Goal: Information Seeking & Learning: Learn about a topic

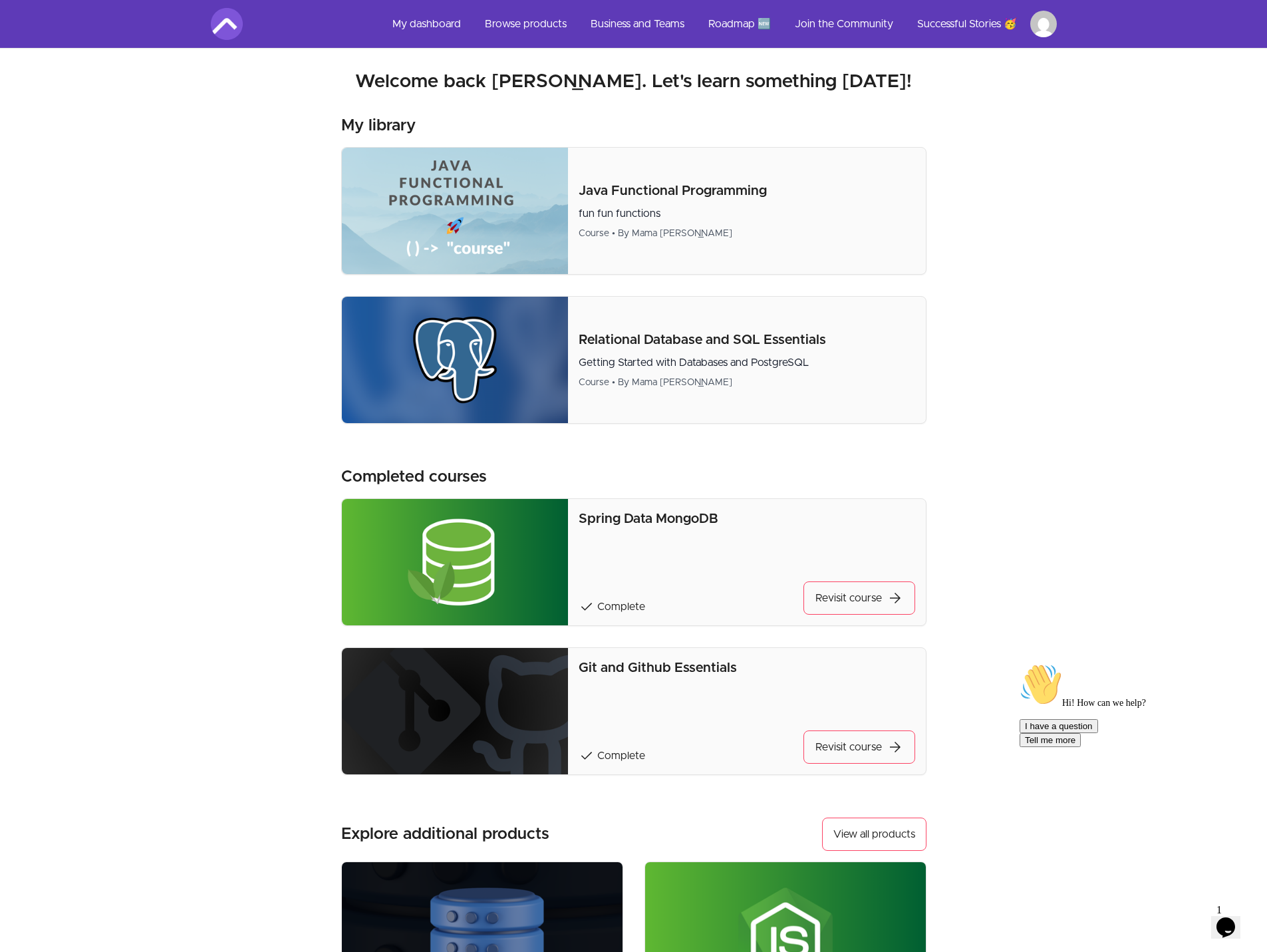
click at [717, 670] on p "Git and Github Essentials" at bounding box center [746, 668] width 336 height 18
click at [847, 761] on link "Revisit course arrow_forward" at bounding box center [859, 746] width 112 height 33
click at [902, 821] on button "View all products" at bounding box center [874, 834] width 105 height 33
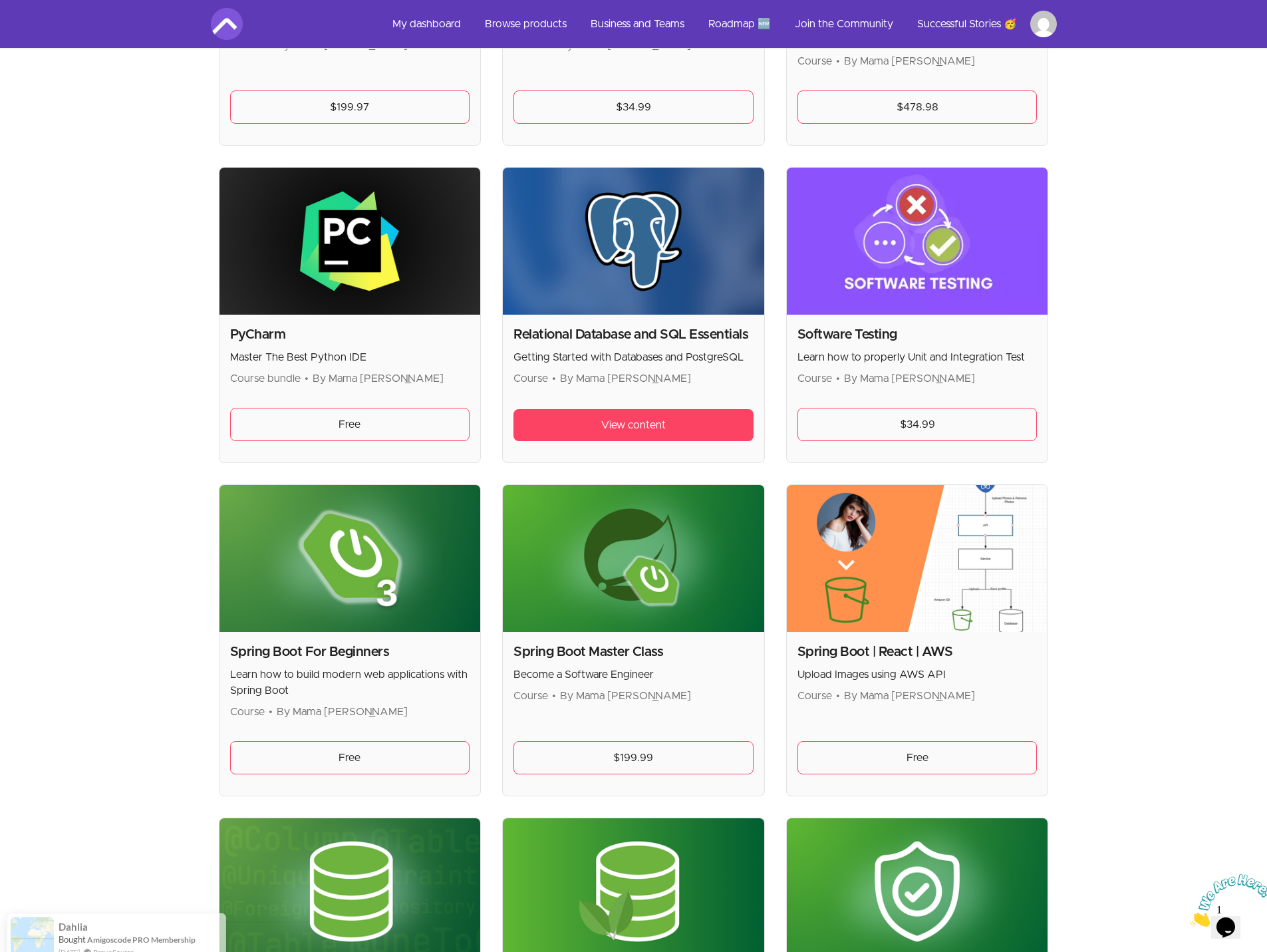
scroll to position [2927, 0]
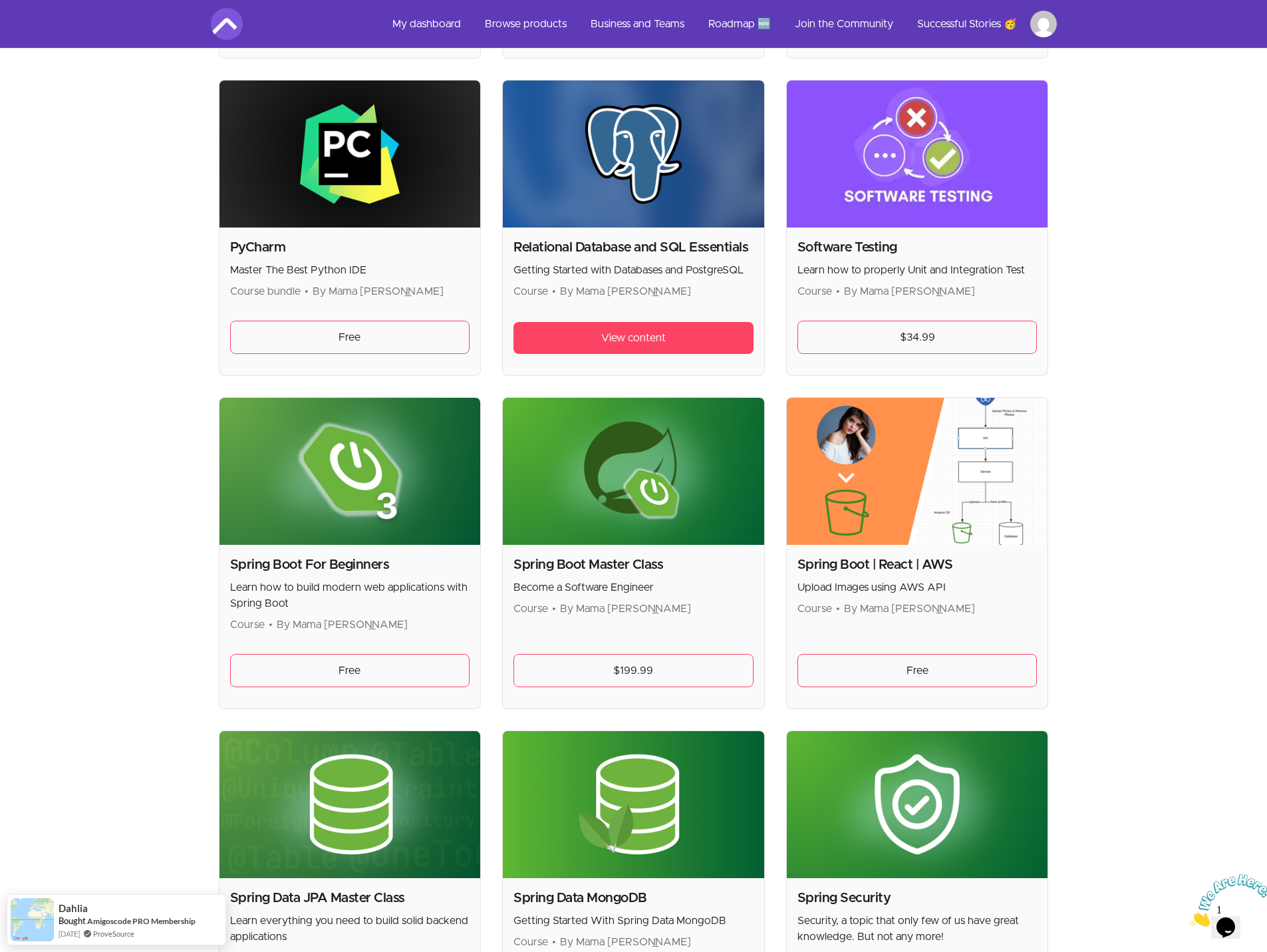
click at [957, 504] on img at bounding box center [917, 471] width 261 height 147
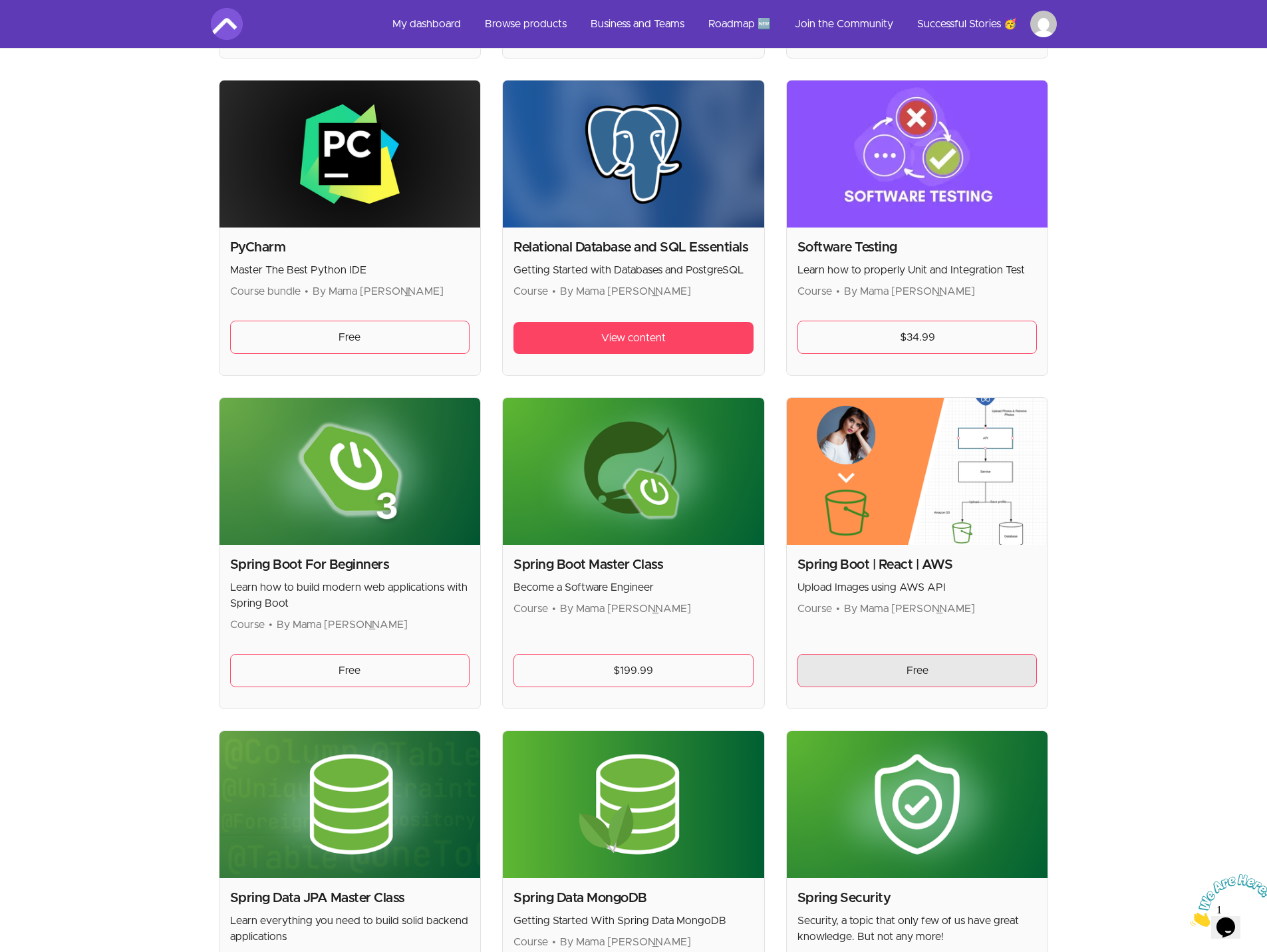
click at [913, 667] on link "Free" at bounding box center [918, 670] width 240 height 33
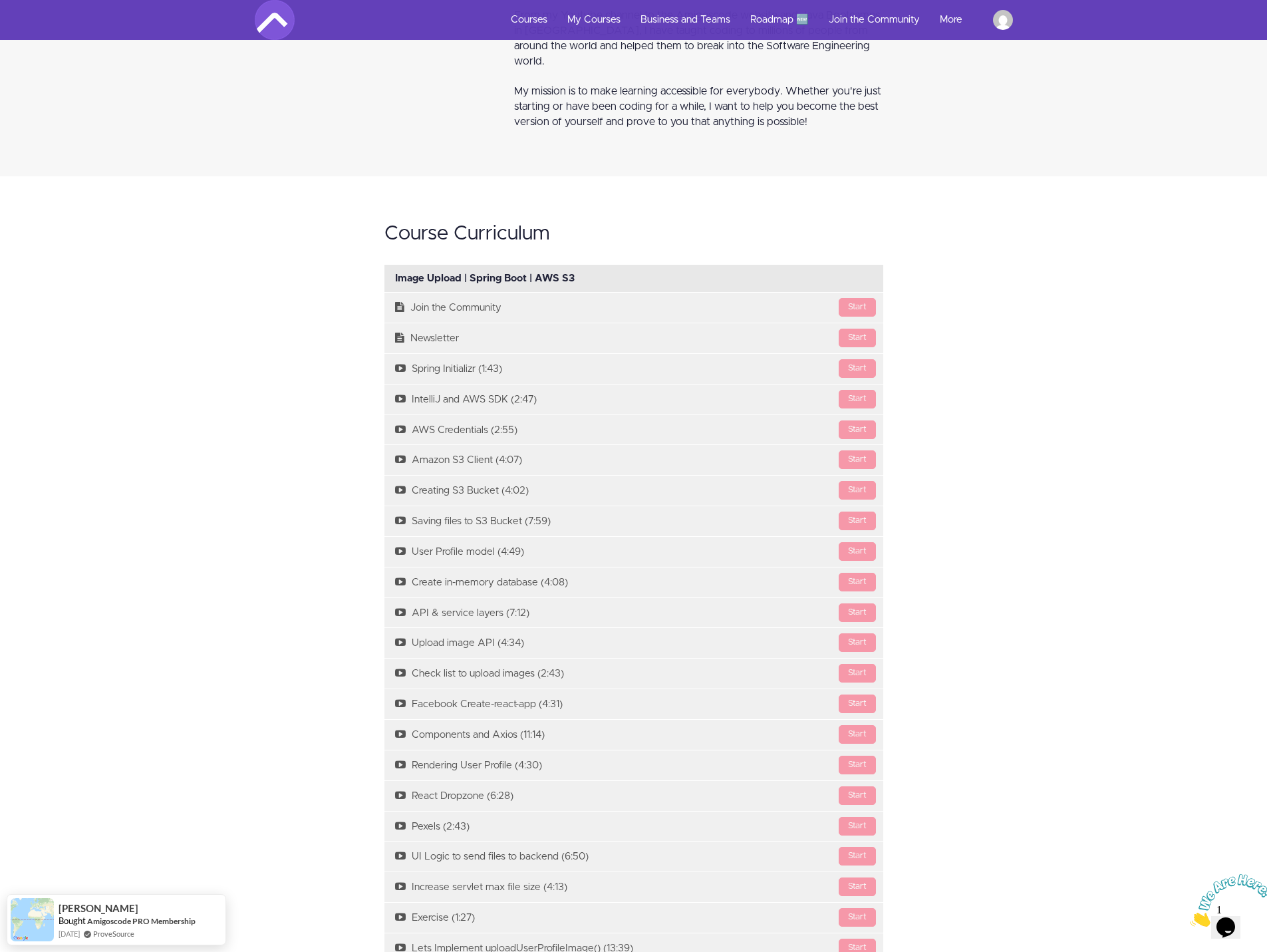
scroll to position [798, 0]
